Goal: Task Accomplishment & Management: Manage account settings

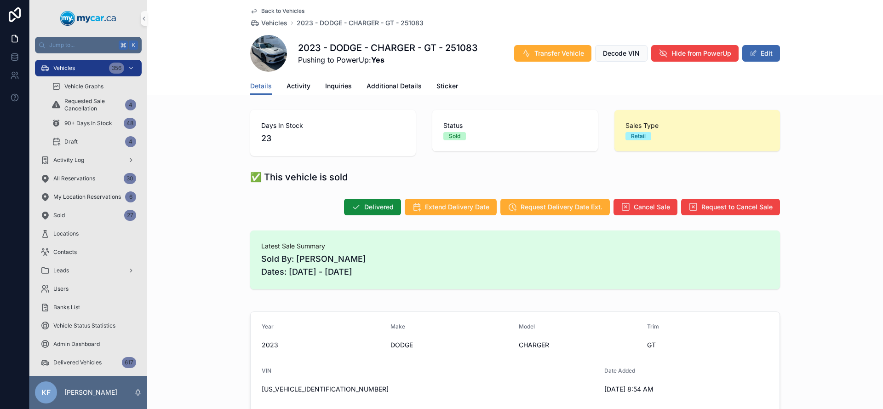
scroll to position [230, 0]
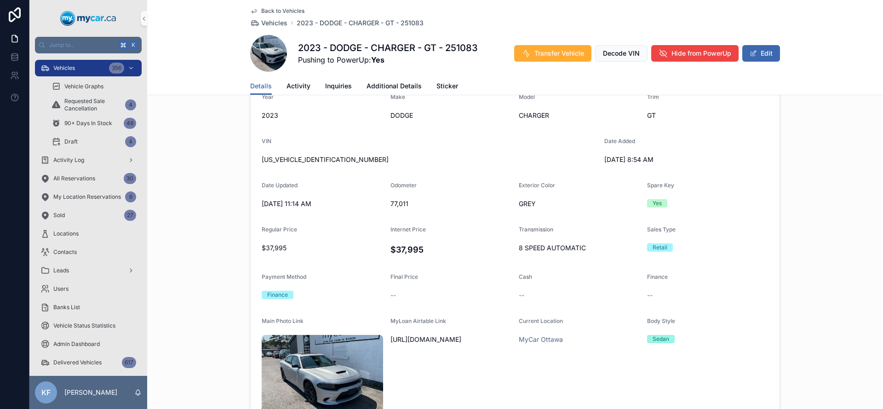
click at [296, 11] on span "Back to Vehicles" at bounding box center [282, 10] width 43 height 7
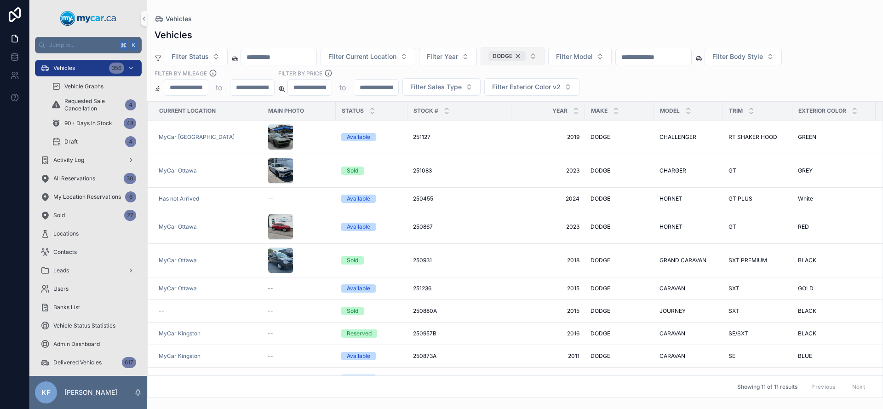
click at [526, 56] on div "DODGE" at bounding box center [506, 56] width 37 height 10
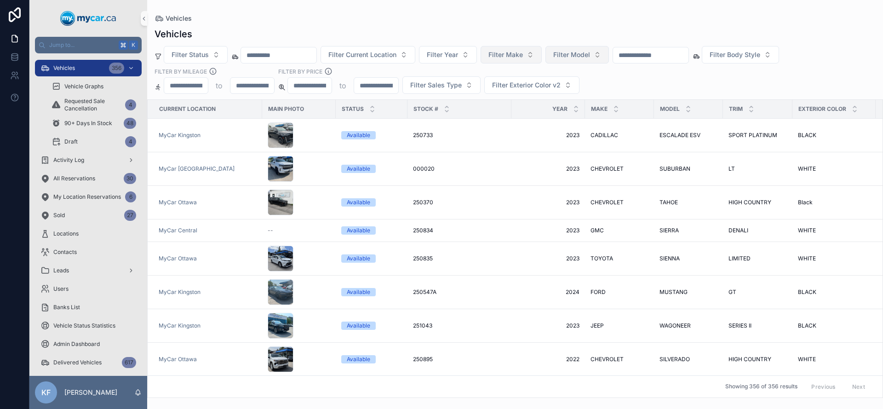
click at [579, 57] on span "Filter Model" at bounding box center [571, 54] width 37 height 9
type input "****"
click at [585, 90] on div "F150" at bounding box center [589, 92] width 110 height 15
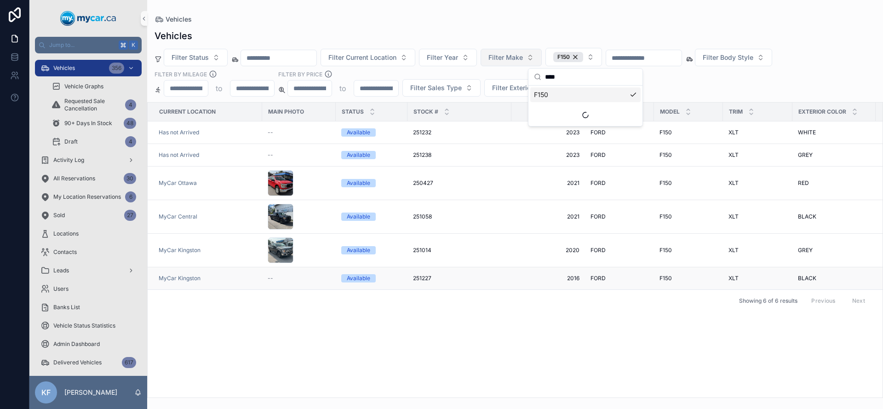
click at [427, 275] on span "251227" at bounding box center [422, 278] width 18 height 7
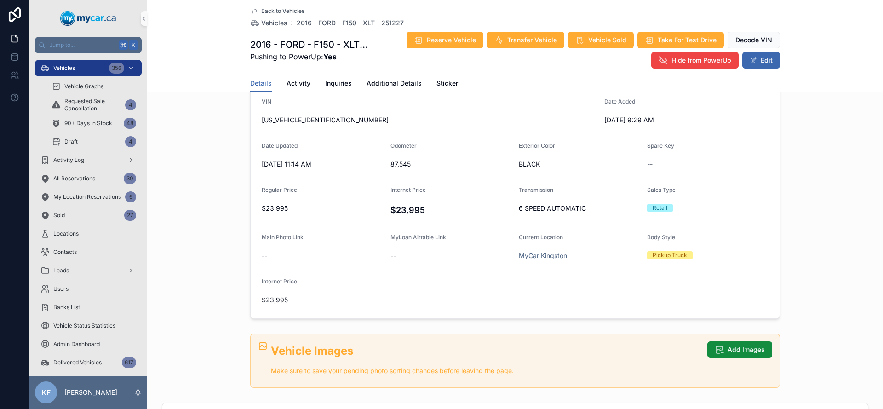
scroll to position [127, 0]
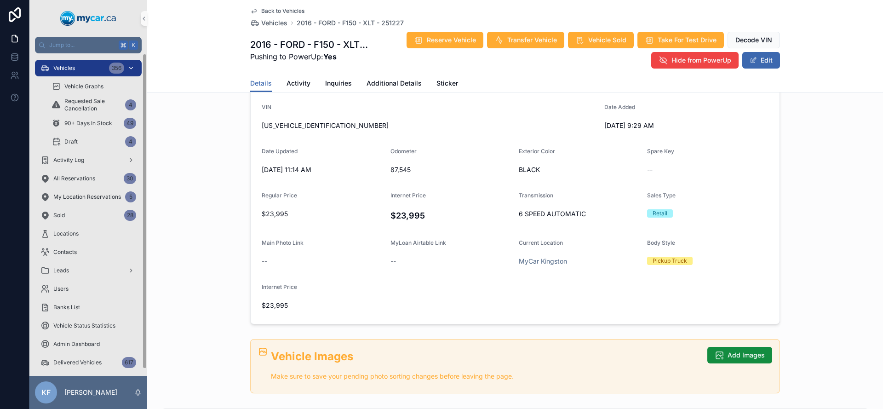
click at [63, 74] on div "Vehicles 356" at bounding box center [88, 68] width 96 height 15
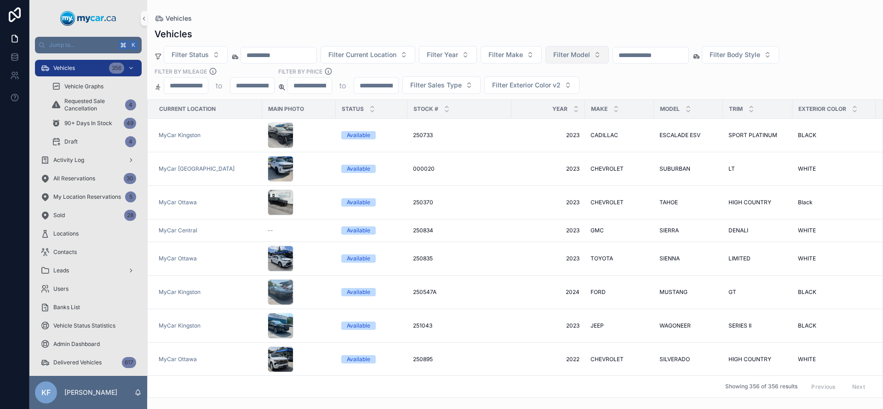
click at [571, 55] on span "Filter Model" at bounding box center [571, 54] width 37 height 9
type input "**"
click at [557, 89] on div "XT4" at bounding box center [589, 92] width 110 height 15
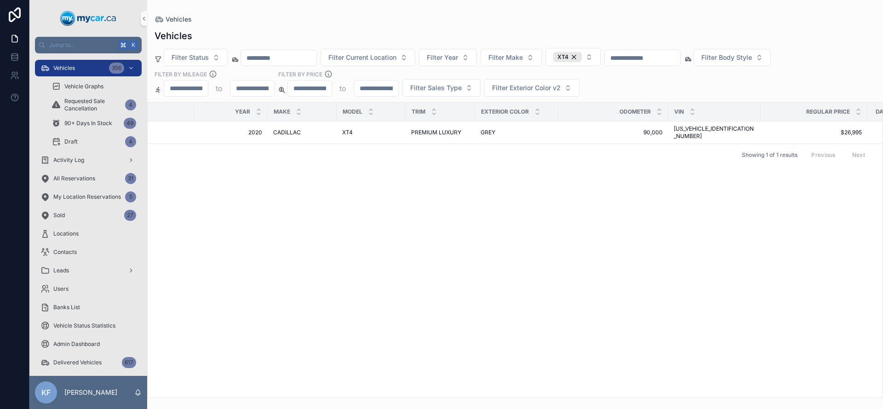
scroll to position [0, 365]
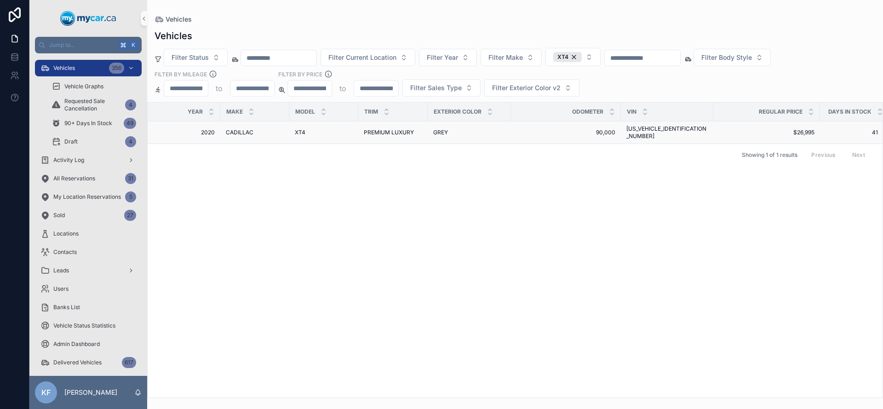
click at [471, 130] on div "GREY GREY" at bounding box center [469, 132] width 72 height 7
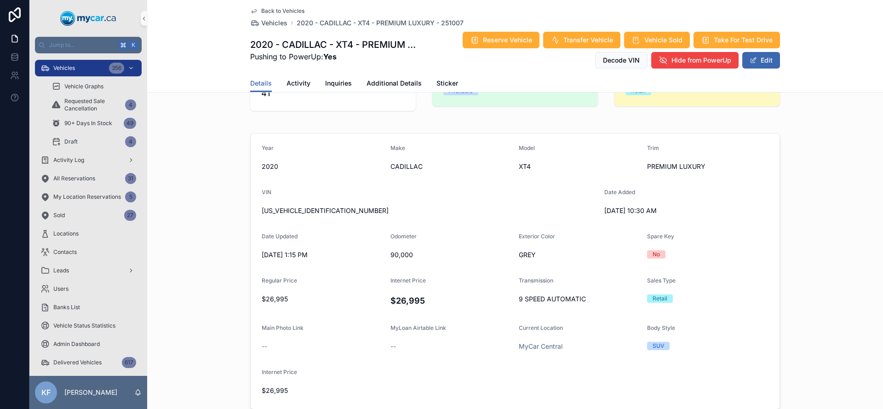
scroll to position [89, 0]
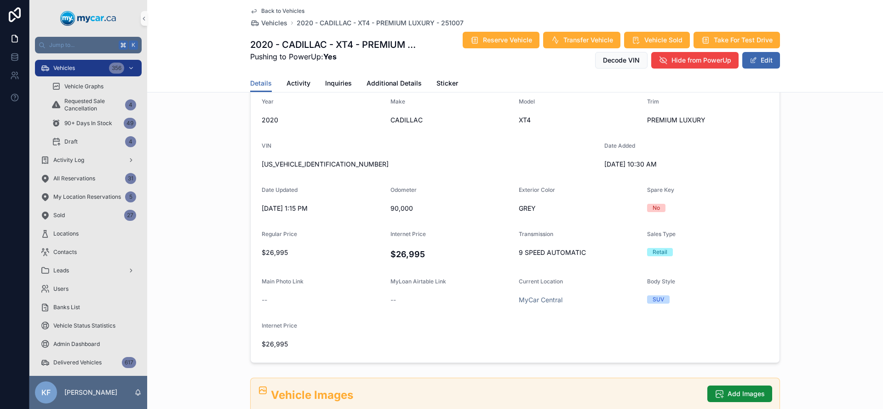
click at [293, 167] on span "[US_VEHICLE_IDENTIFICATION_NUMBER]" at bounding box center [429, 164] width 335 height 9
copy span "[US_VEHICLE_IDENTIFICATION_NUMBER]"
click at [645, 35] on span "Vehicle Sold" at bounding box center [663, 39] width 38 height 9
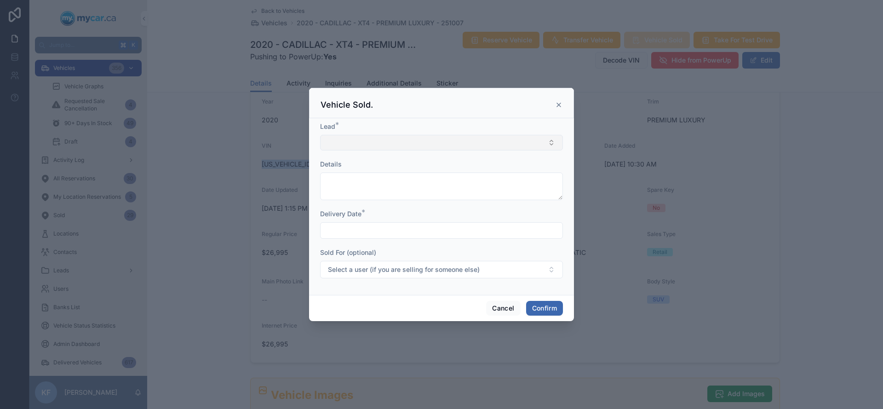
click at [406, 145] on button "Select Button" at bounding box center [441, 143] width 243 height 16
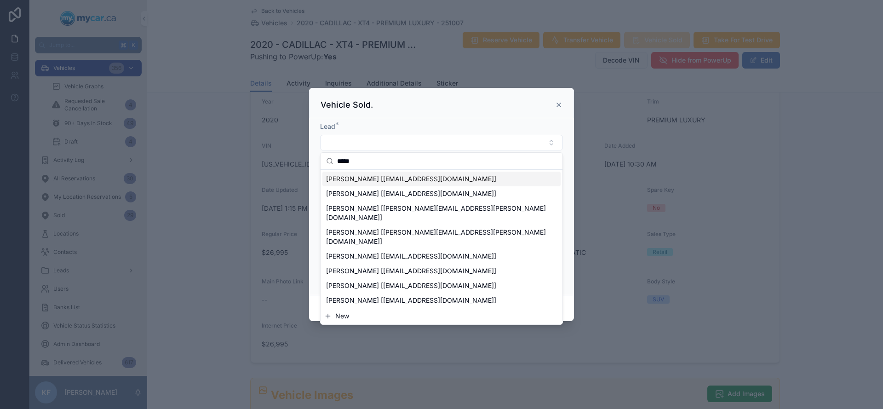
type input "*****"
click at [456, 178] on div "[PERSON_NAME] [[EMAIL_ADDRESS][DOMAIN_NAME]]" at bounding box center [441, 179] width 238 height 15
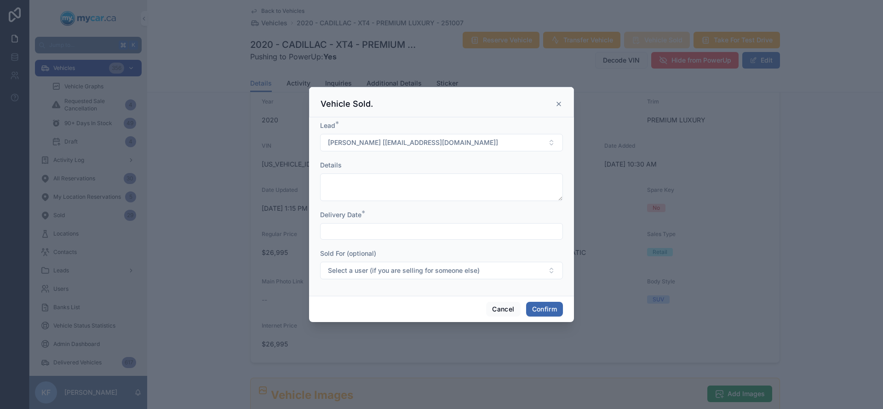
click at [328, 234] on input "text" at bounding box center [442, 231] width 242 height 13
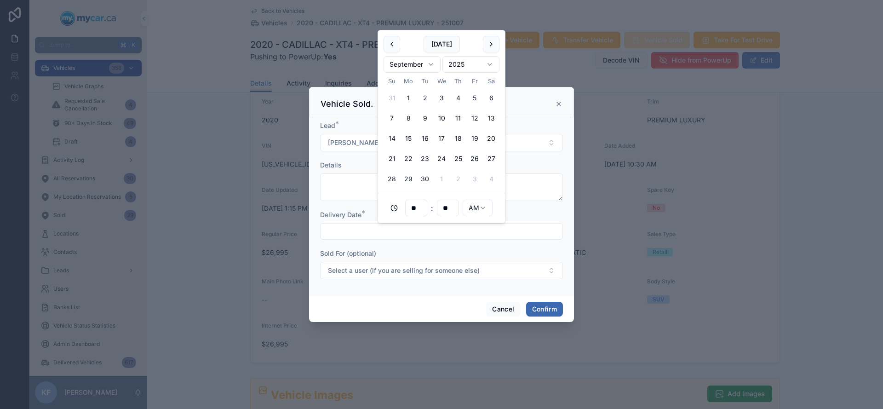
click at [410, 115] on button "8" at bounding box center [408, 118] width 17 height 17
type input "**********"
click at [520, 252] on div "Sold For (optional)" at bounding box center [441, 253] width 243 height 9
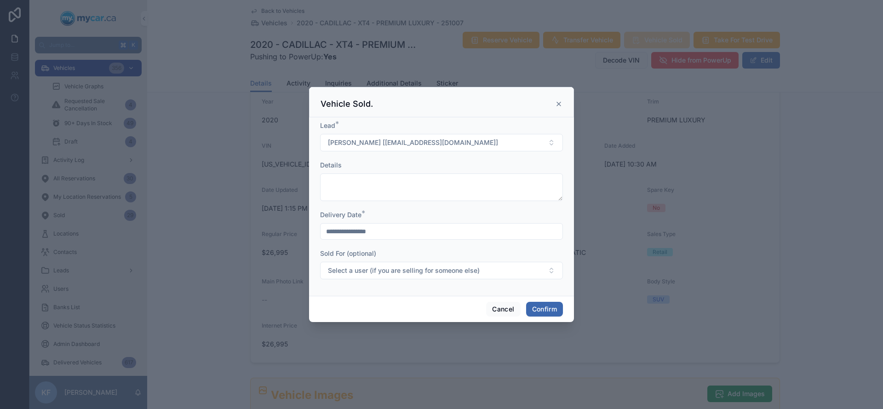
click at [546, 301] on div "Cancel Confirm" at bounding box center [441, 309] width 265 height 26
click at [547, 310] on button "Confirm" at bounding box center [544, 309] width 37 height 15
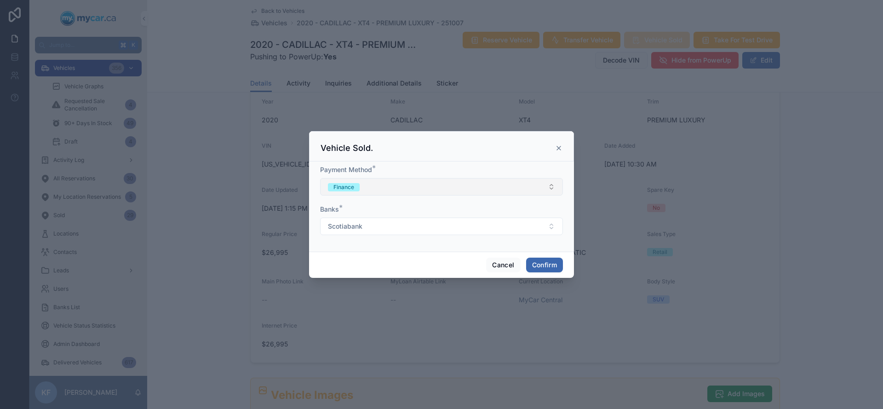
click at [385, 190] on button "Finance" at bounding box center [441, 186] width 243 height 17
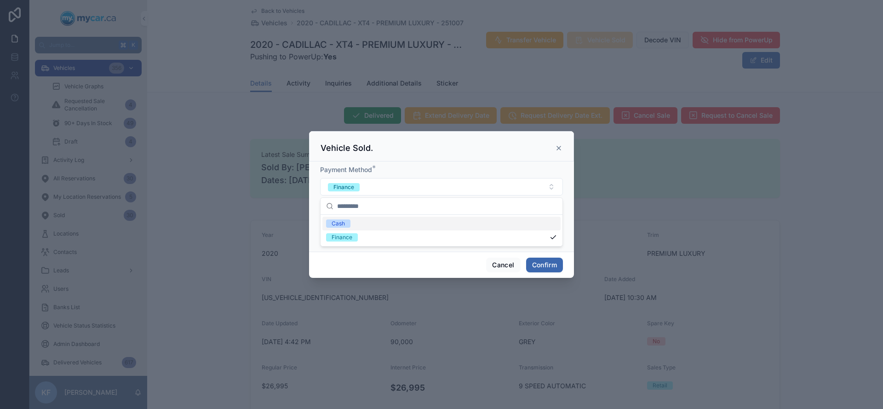
click at [374, 227] on div "Cash" at bounding box center [441, 224] width 238 height 14
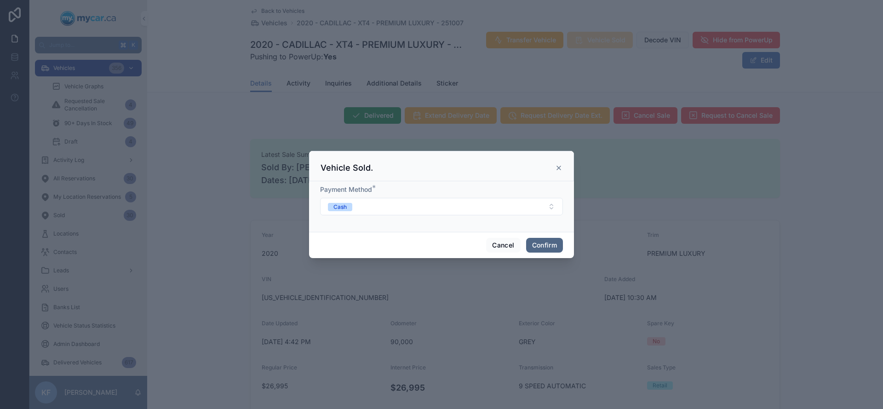
click at [542, 243] on button "Confirm" at bounding box center [544, 245] width 37 height 15
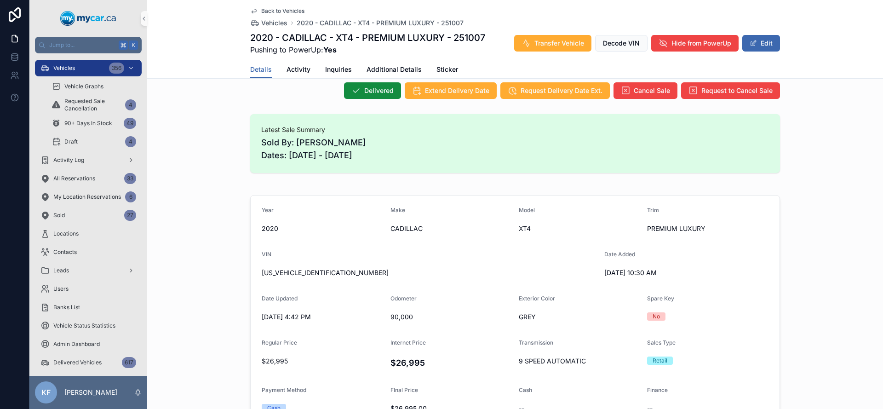
scroll to position [107, 0]
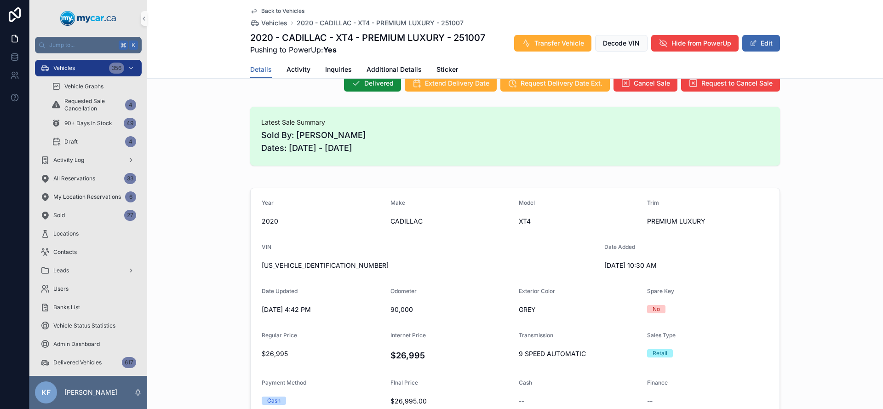
click at [280, 266] on span "[US_VEHICLE_IDENTIFICATION_NUMBER]" at bounding box center [429, 265] width 335 height 9
copy span "[US_VEHICLE_IDENTIFICATION_NUMBER]"
